Goal: Task Accomplishment & Management: Manage account settings

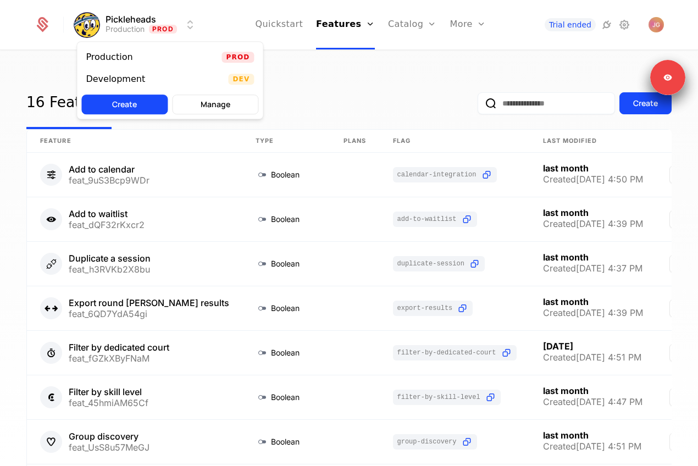
click at [147, 20] on html "Pickleheads Production Prod Quickstart Features Features Flags Catalog Plans Ad…" at bounding box center [349, 233] width 698 height 466
click at [140, 76] on div "Development" at bounding box center [120, 79] width 68 height 11
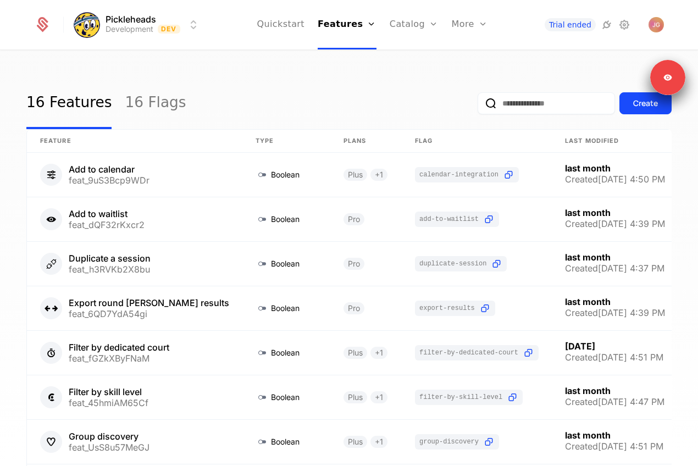
click at [630, 25] on icon at bounding box center [624, 24] width 13 height 13
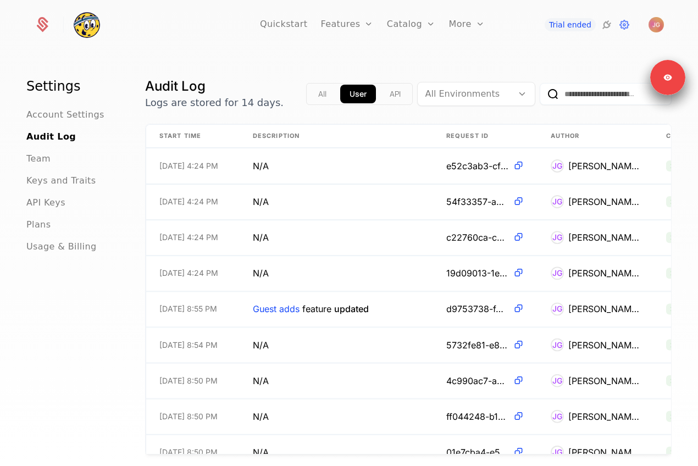
click at [34, 202] on span "API Keys" at bounding box center [45, 202] width 39 height 13
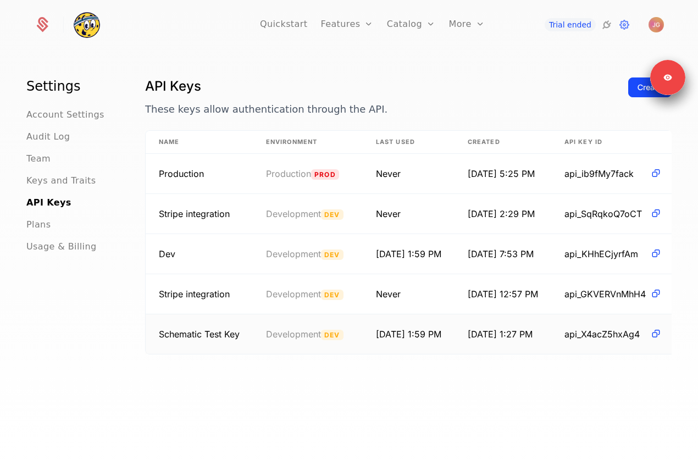
scroll to position [0, 57]
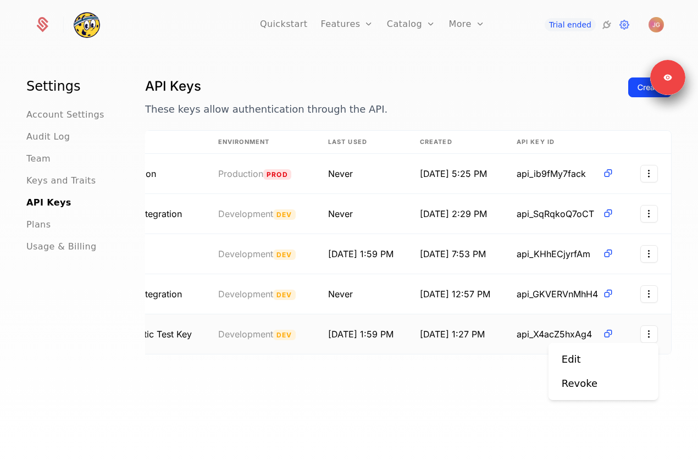
click at [644, 332] on html "Quickstart Features Features Flags Catalog Plans Add Ons Credits Configuration …" at bounding box center [349, 233] width 698 height 466
click at [590, 385] on div "Revoke" at bounding box center [580, 383] width 36 height 15
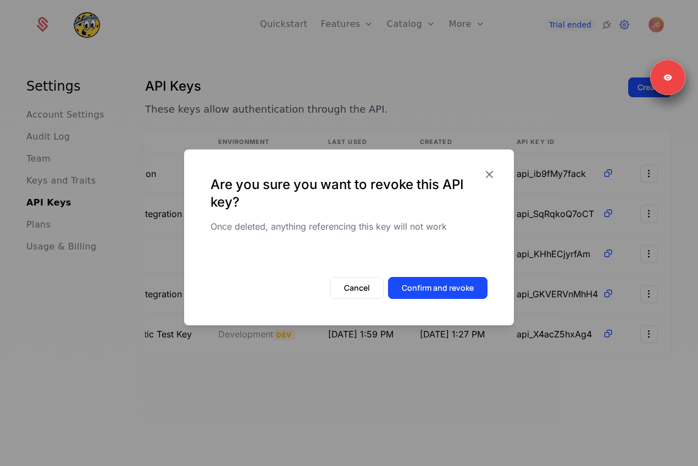
click at [473, 291] on button "Confirm and revoke" at bounding box center [438, 288] width 100 height 22
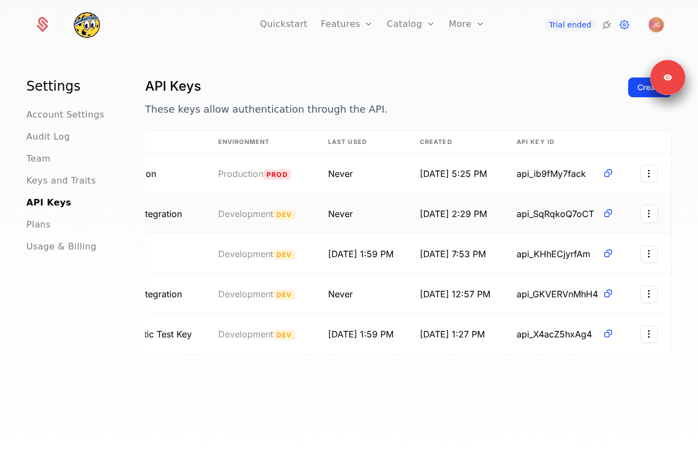
scroll to position [0, 47]
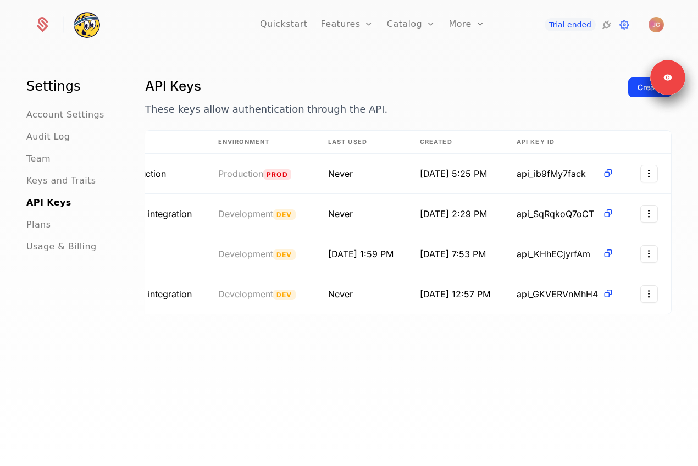
click at [295, 23] on link "Quickstart" at bounding box center [284, 24] width 48 height 49
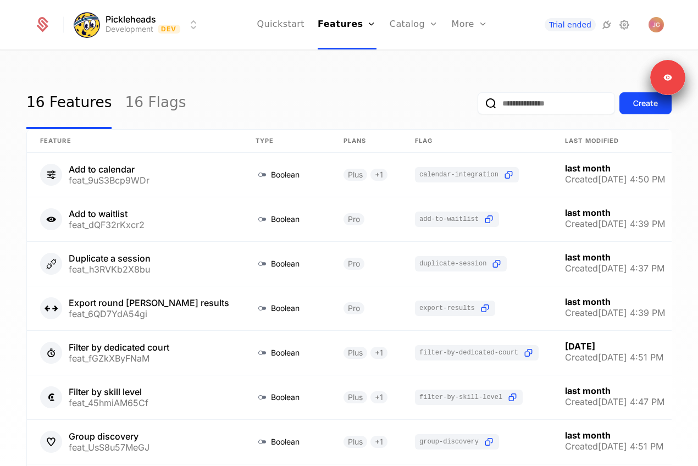
click at [339, 23] on link "Features" at bounding box center [347, 24] width 59 height 49
click at [409, 23] on link "Catalog" at bounding box center [414, 24] width 49 height 49
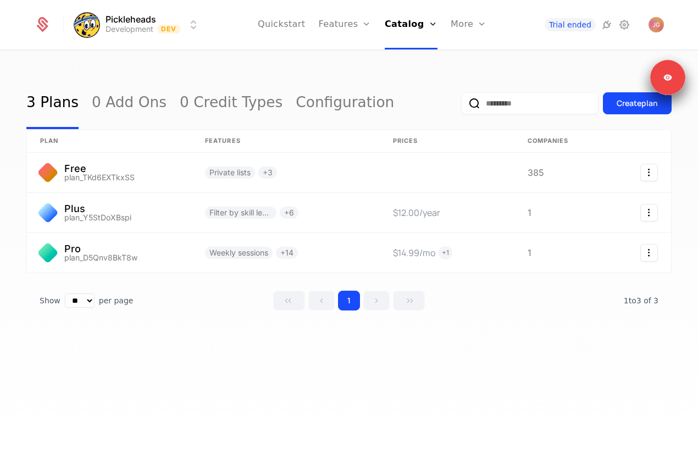
click at [296, 109] on link "Configuration" at bounding box center [345, 104] width 98 height 52
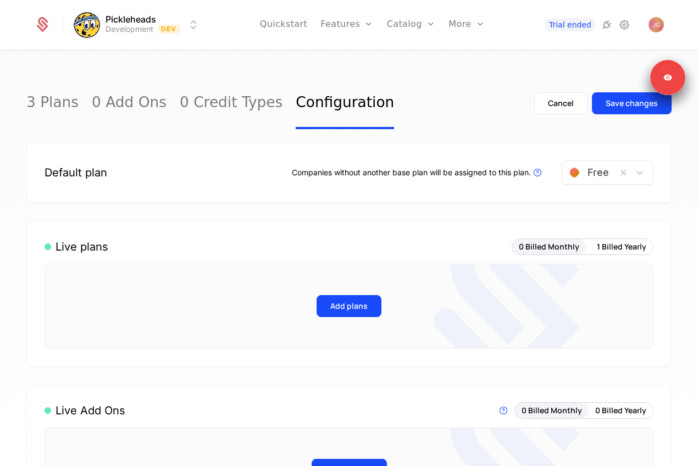
click at [396, 28] on link "Catalog" at bounding box center [411, 24] width 49 height 49
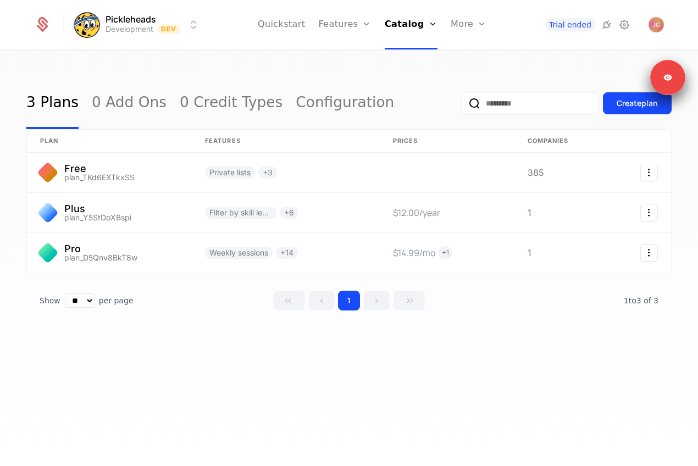
click at [469, 58] on link "Companies" at bounding box center [490, 53] width 53 height 9
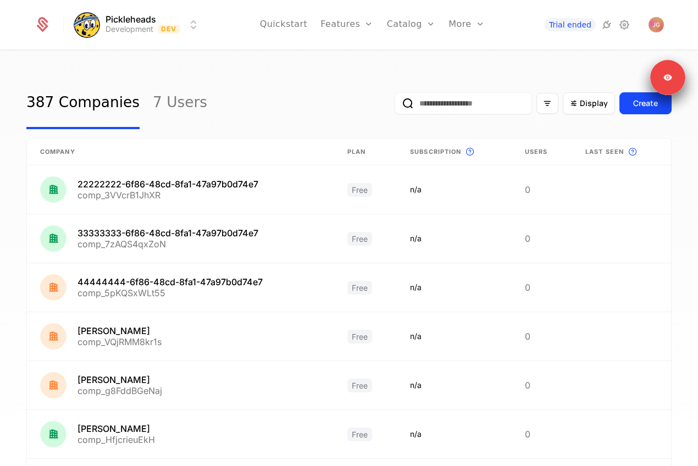
click at [505, 111] on input "email" at bounding box center [463, 103] width 137 height 22
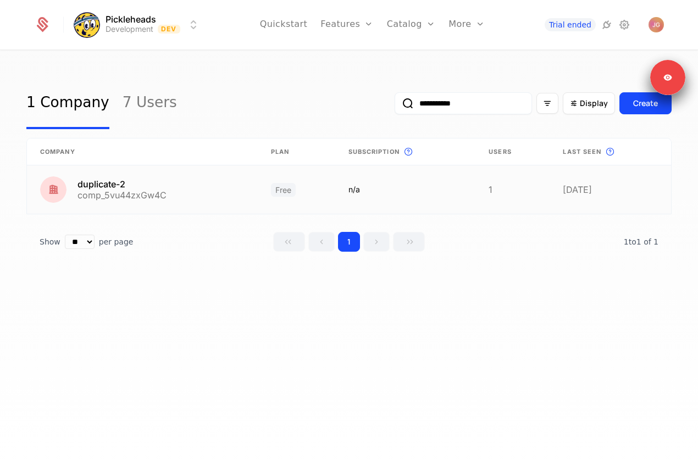
type input "**********"
click at [544, 187] on link at bounding box center [513, 189] width 74 height 48
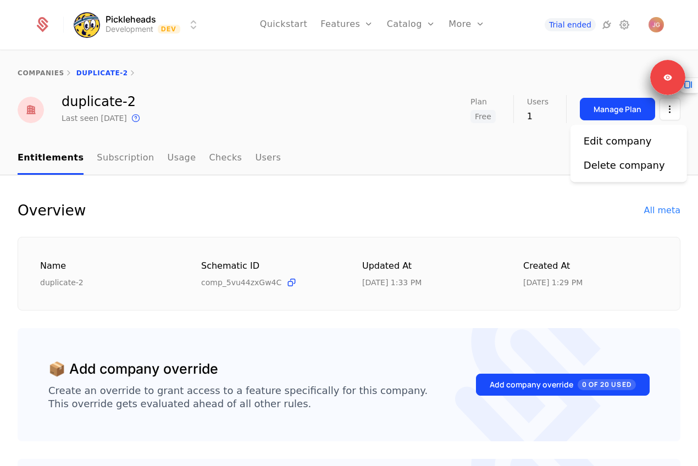
click at [673, 113] on html "Pickleheads Development Dev Quickstart Features Features Flags Catalog Plans Ad…" at bounding box center [349, 233] width 698 height 466
click at [630, 163] on div "Delete company" at bounding box center [624, 165] width 81 height 15
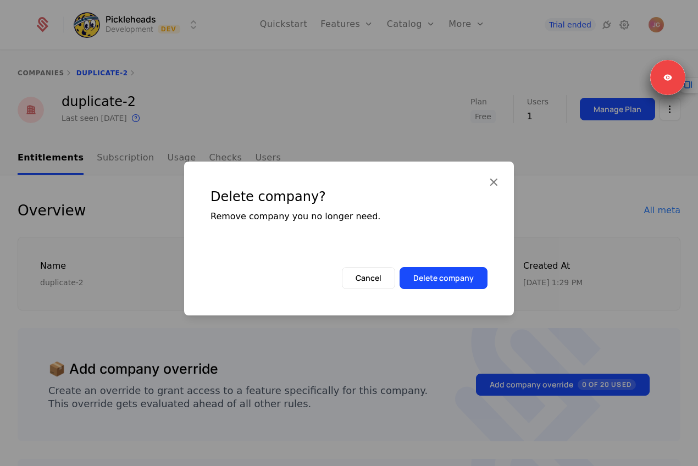
click at [468, 274] on button "Delete company" at bounding box center [444, 278] width 88 height 22
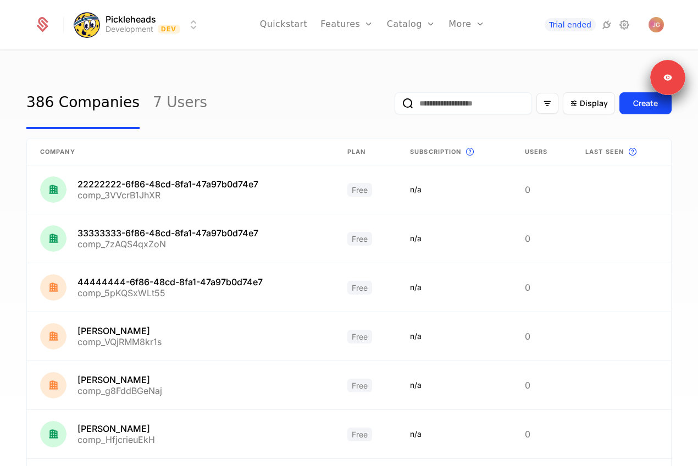
click at [155, 100] on link "7 Users" at bounding box center [180, 104] width 54 height 52
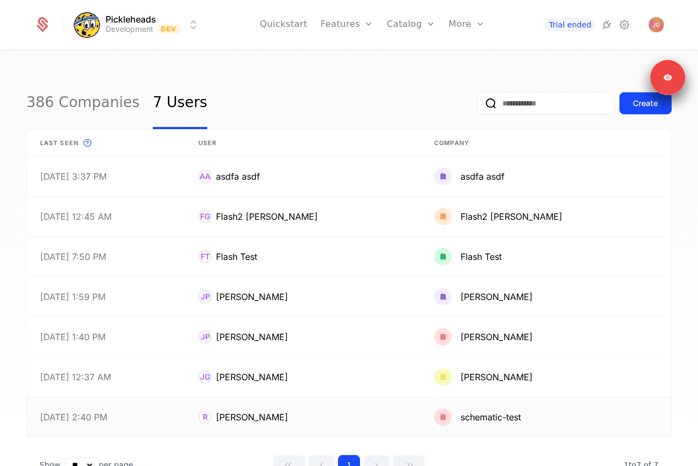
click at [506, 414] on link at bounding box center [546, 418] width 250 height 40
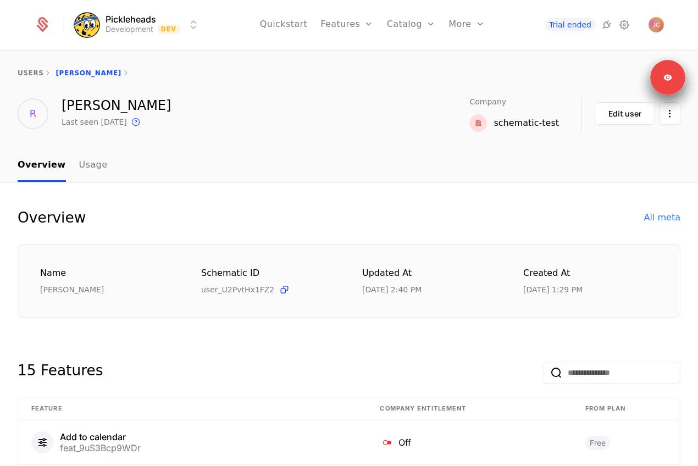
click at [672, 120] on html "Pickleheads Development Dev Quickstart Features Features Flags Catalog Plans Ad…" at bounding box center [349, 233] width 698 height 466
click at [608, 141] on div "Delete user" at bounding box center [612, 145] width 57 height 15
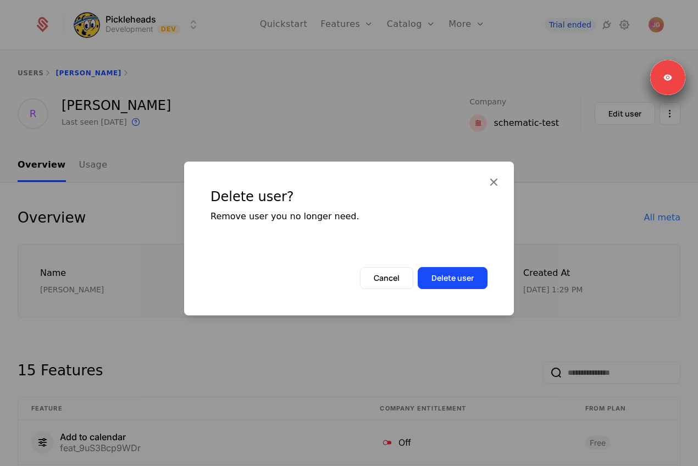
click at [440, 285] on button "Delete user" at bounding box center [453, 278] width 70 height 22
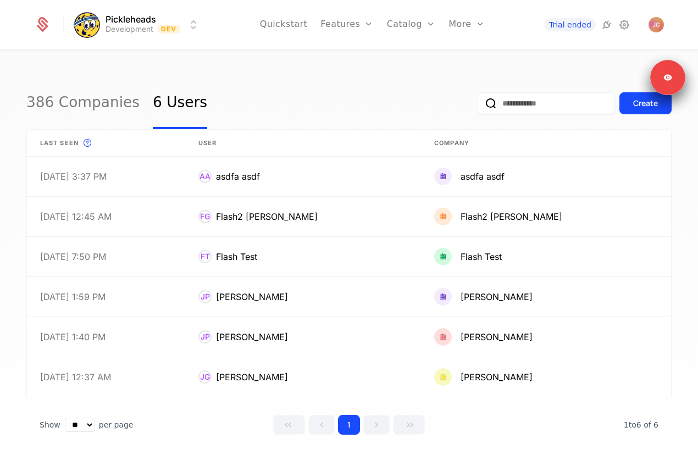
click at [394, 24] on link "Catalog" at bounding box center [411, 24] width 49 height 49
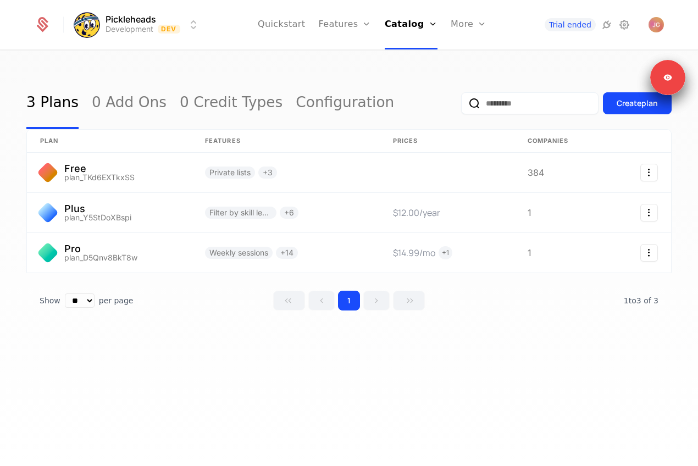
click at [453, 21] on div "More" at bounding box center [469, 24] width 36 height 49
click at [463, 46] on div "Companies Events Components" at bounding box center [490, 71] width 79 height 70
click at [464, 56] on link "Companies" at bounding box center [490, 53] width 53 height 9
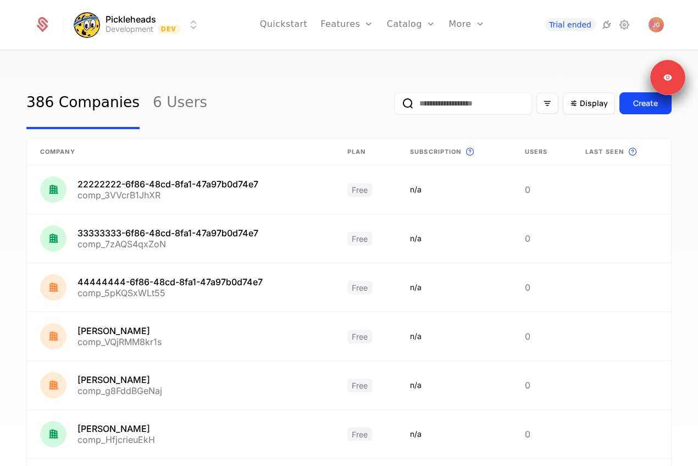
click at [438, 98] on input "email" at bounding box center [463, 103] width 137 height 22
type input "**********"
click at [395, 106] on button "submit" at bounding box center [395, 106] width 0 height 0
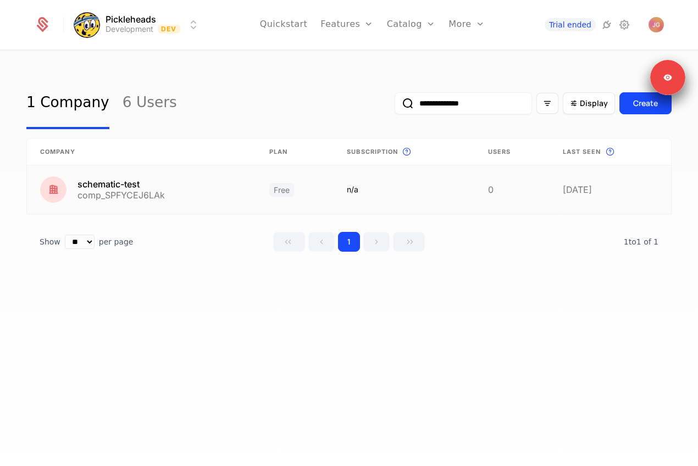
click at [575, 196] on link at bounding box center [611, 189] width 122 height 48
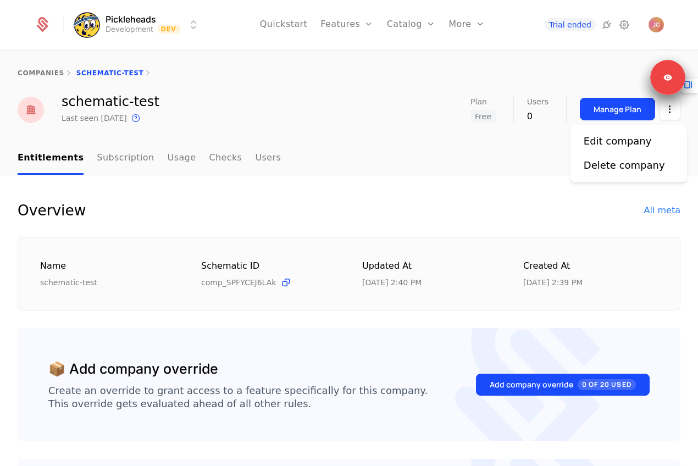
click at [677, 112] on html "Pickleheads Development Dev Quickstart Features Features Flags Catalog Plans Ad…" at bounding box center [349, 233] width 698 height 466
click at [623, 167] on div "Delete company" at bounding box center [624, 165] width 81 height 15
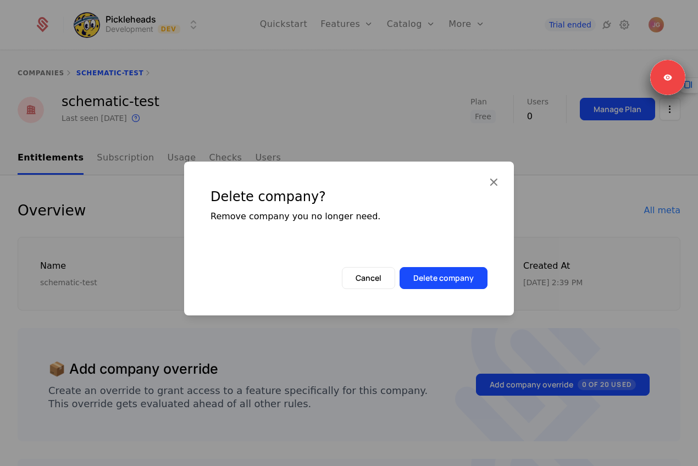
click at [438, 284] on button "Delete company" at bounding box center [444, 278] width 88 height 22
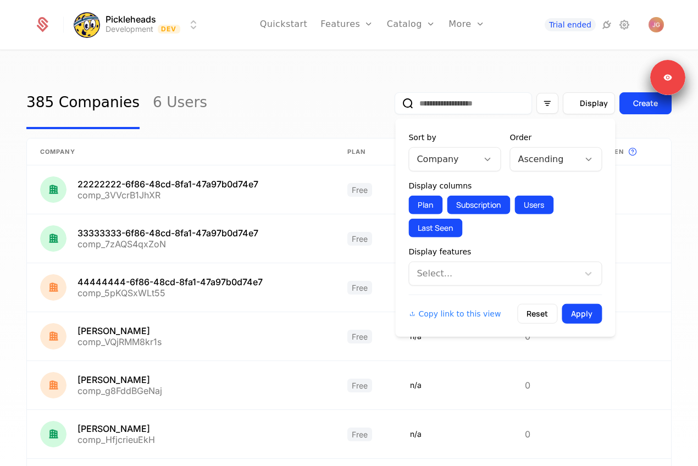
click at [600, 100] on span "Display" at bounding box center [594, 103] width 28 height 11
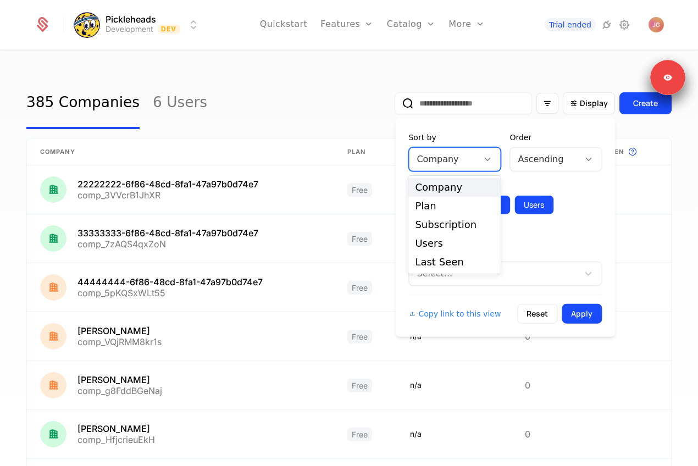
click at [474, 169] on div "Company" at bounding box center [443, 160] width 69 height 20
click at [441, 258] on div "Last Seen" at bounding box center [454, 262] width 79 height 10
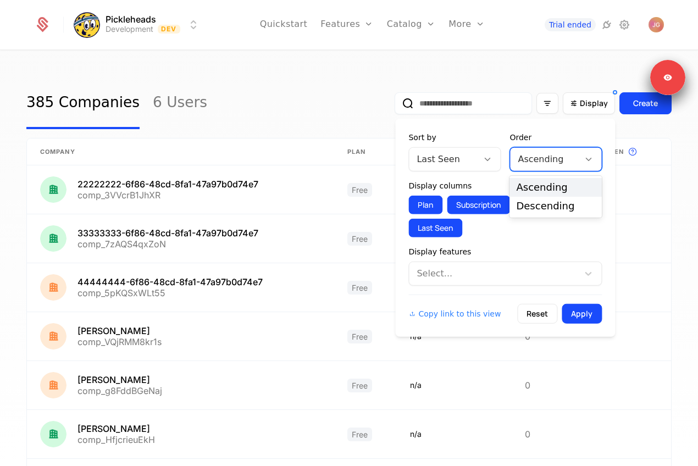
click at [551, 162] on div at bounding box center [545, 159] width 54 height 15
click at [545, 201] on div "Descending" at bounding box center [555, 206] width 79 height 10
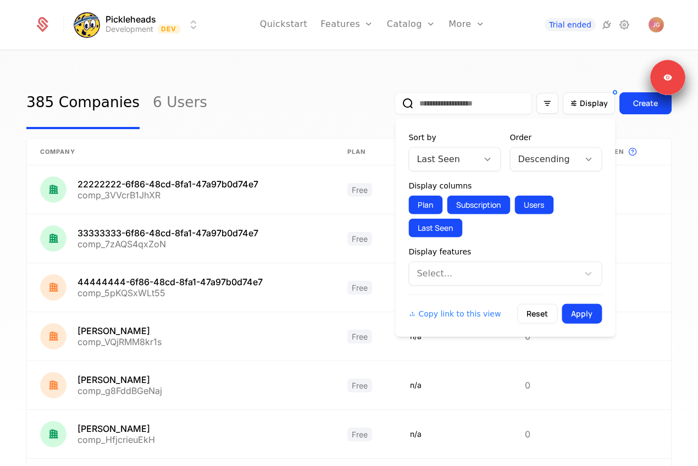
click at [581, 306] on button "Apply" at bounding box center [582, 314] width 40 height 20
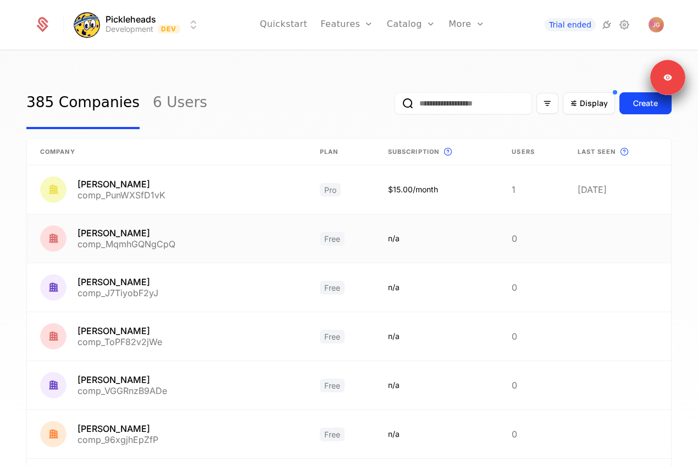
scroll to position [260, 0]
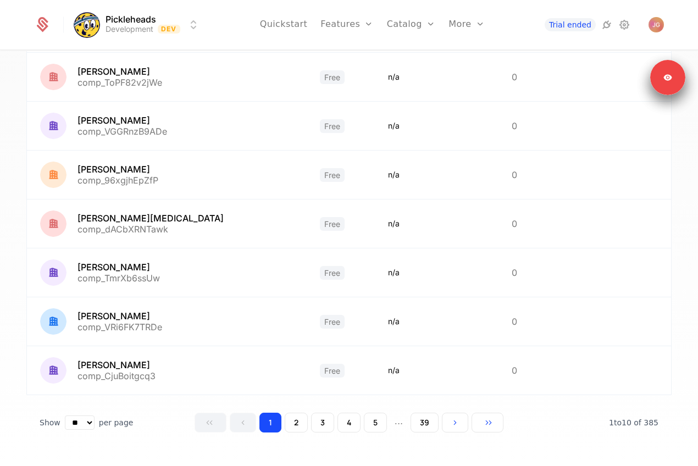
click at [293, 422] on button "2" at bounding box center [296, 423] width 23 height 20
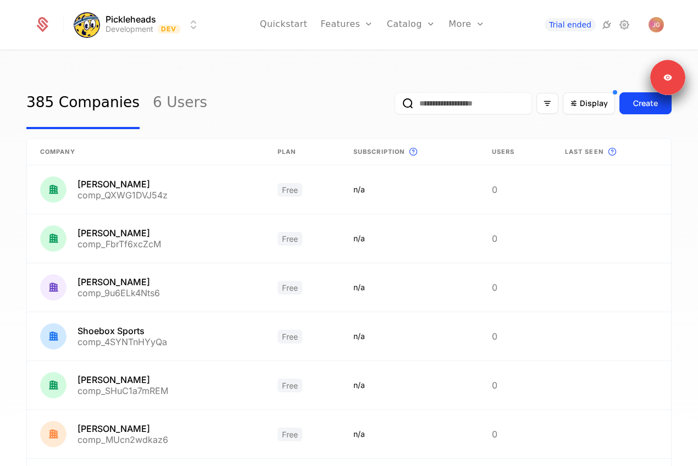
scroll to position [260, 0]
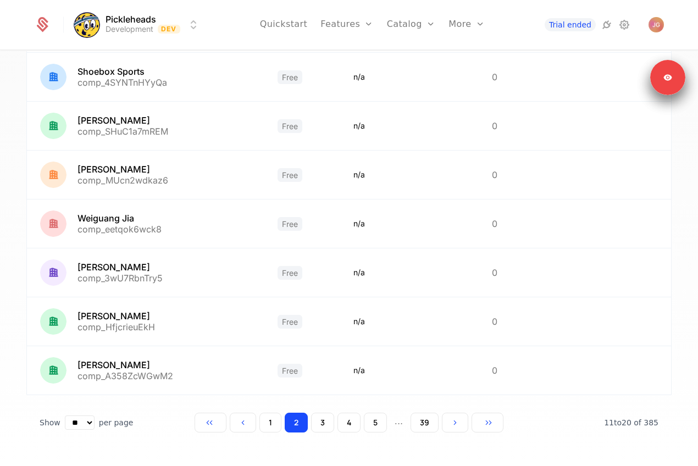
click at [375, 418] on button "5" at bounding box center [375, 423] width 23 height 20
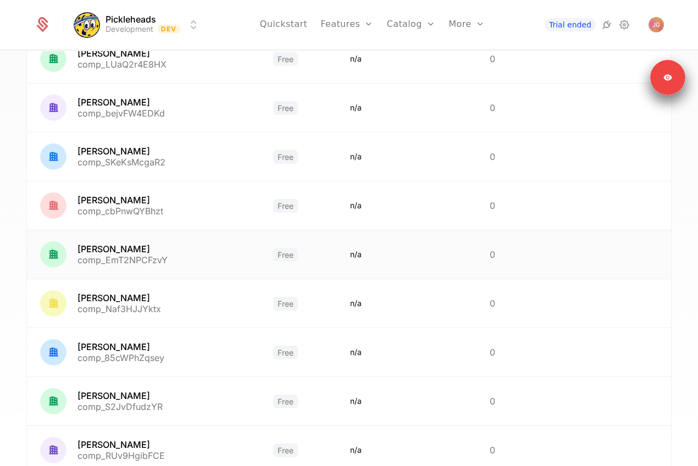
scroll to position [260, 0]
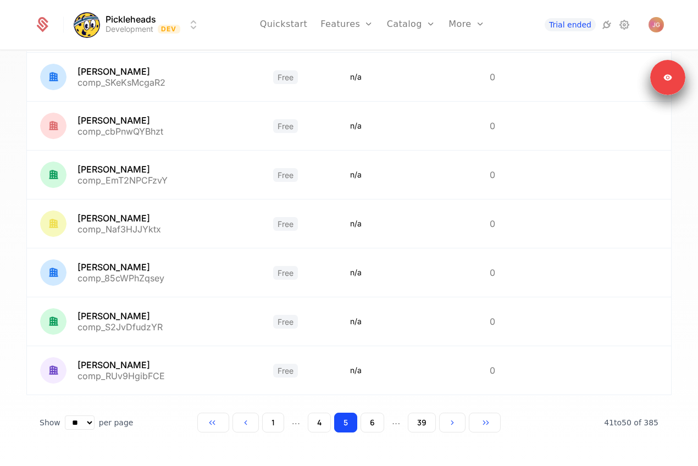
click at [278, 418] on button "1" at bounding box center [273, 423] width 22 height 20
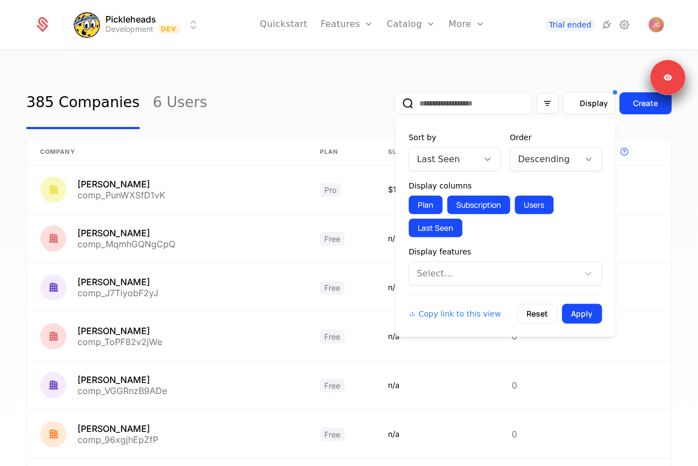
click at [591, 103] on span "Display" at bounding box center [594, 103] width 28 height 11
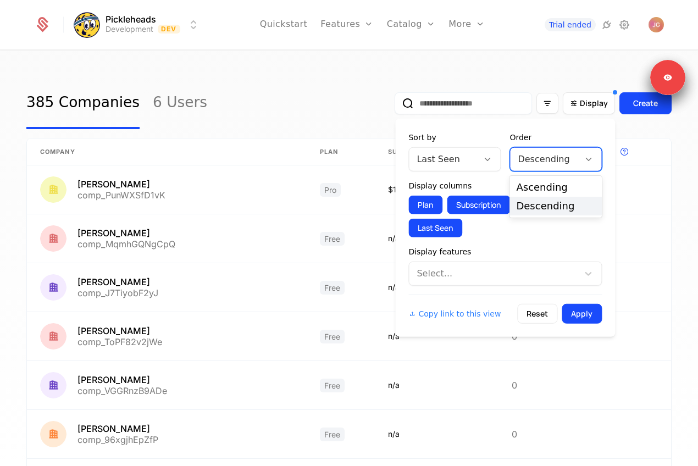
click at [539, 157] on div at bounding box center [545, 159] width 54 height 15
click at [534, 179] on div "Ascending" at bounding box center [556, 187] width 92 height 19
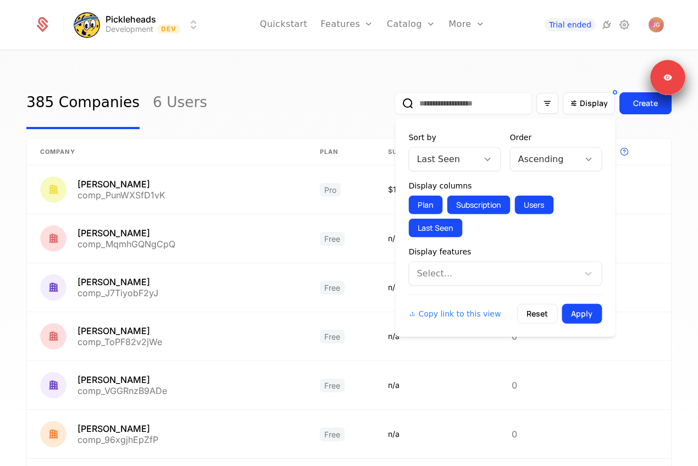
click at [587, 318] on button "Apply" at bounding box center [582, 314] width 40 height 20
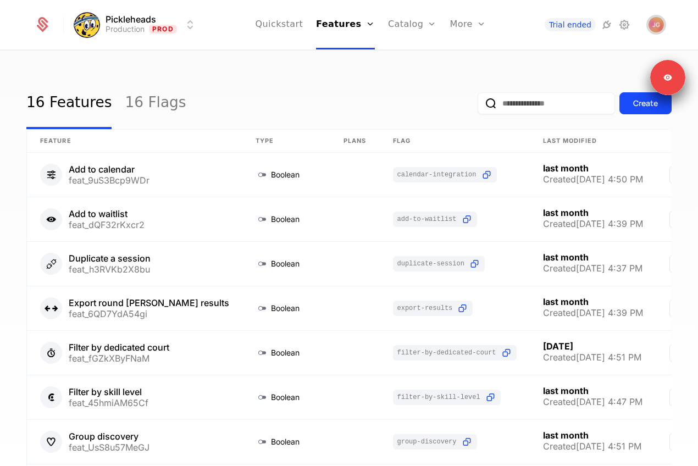
click at [650, 19] on img "Open user button" at bounding box center [656, 24] width 15 height 15
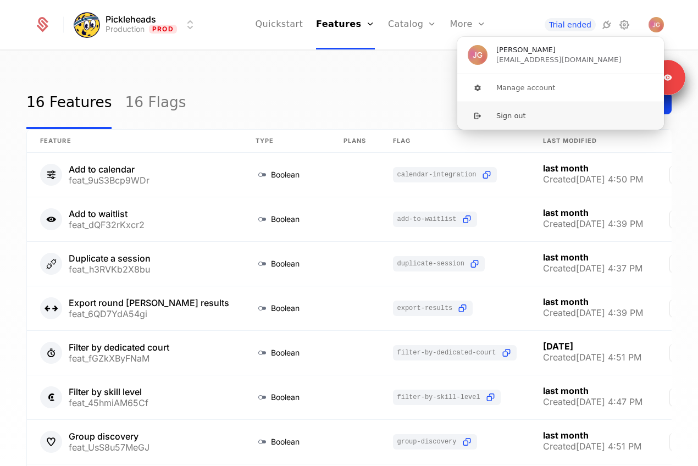
click at [548, 114] on button "Sign out" at bounding box center [561, 116] width 208 height 28
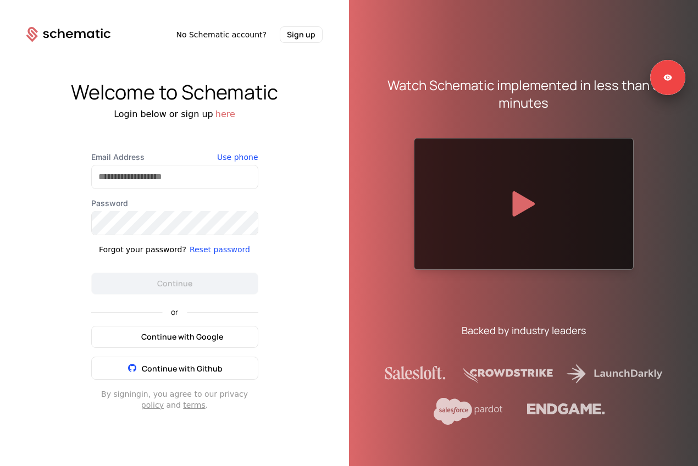
click at [156, 344] on button "Continue with Google" at bounding box center [174, 337] width 167 height 22
